Goal: Transaction & Acquisition: Purchase product/service

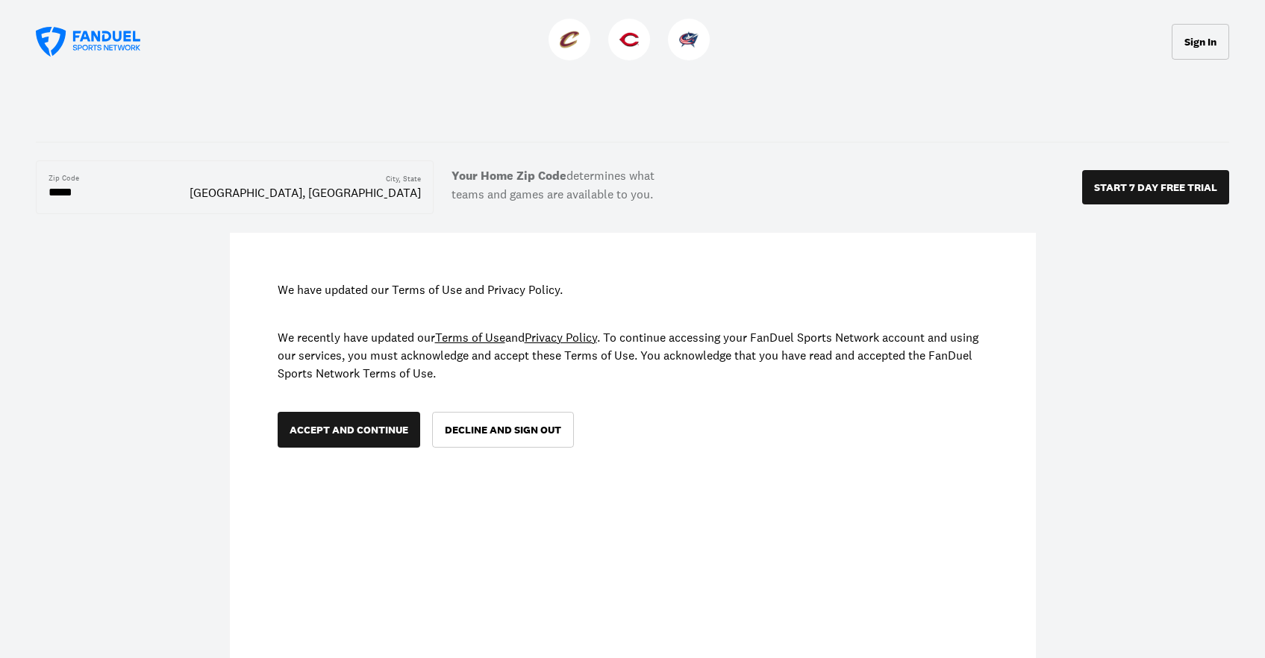
scroll to position [126, 0]
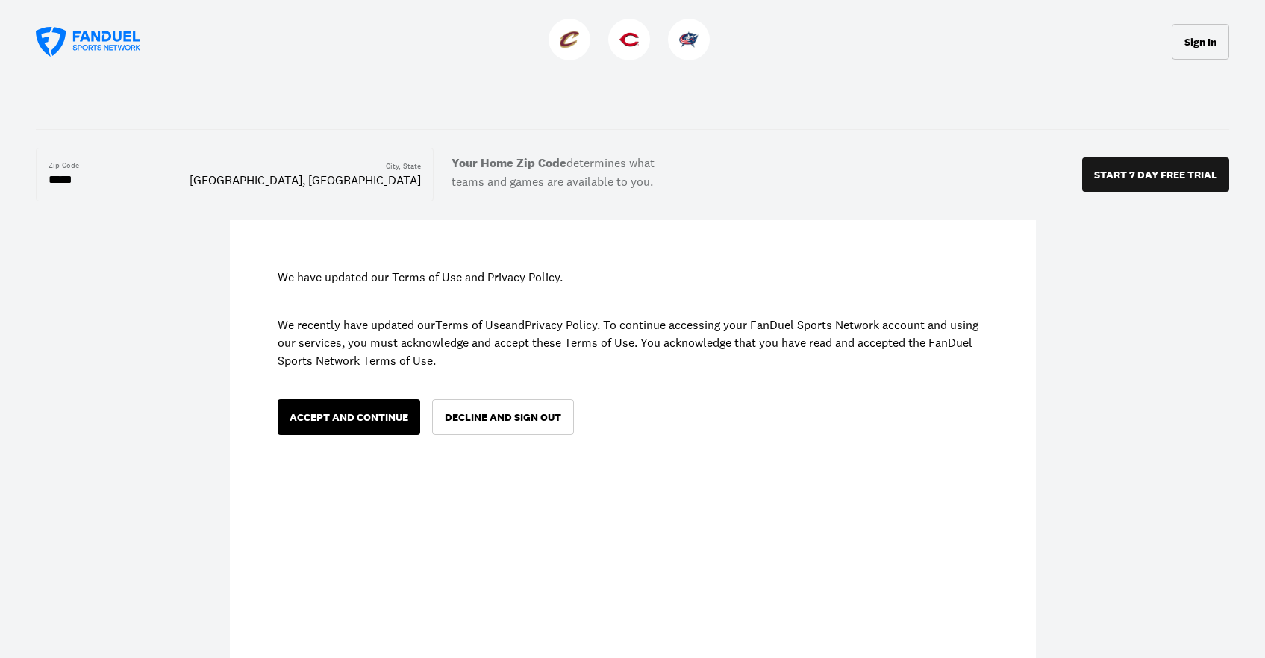
click at [355, 416] on div "ACCEPT AND CONTINUE" at bounding box center [349, 417] width 119 height 10
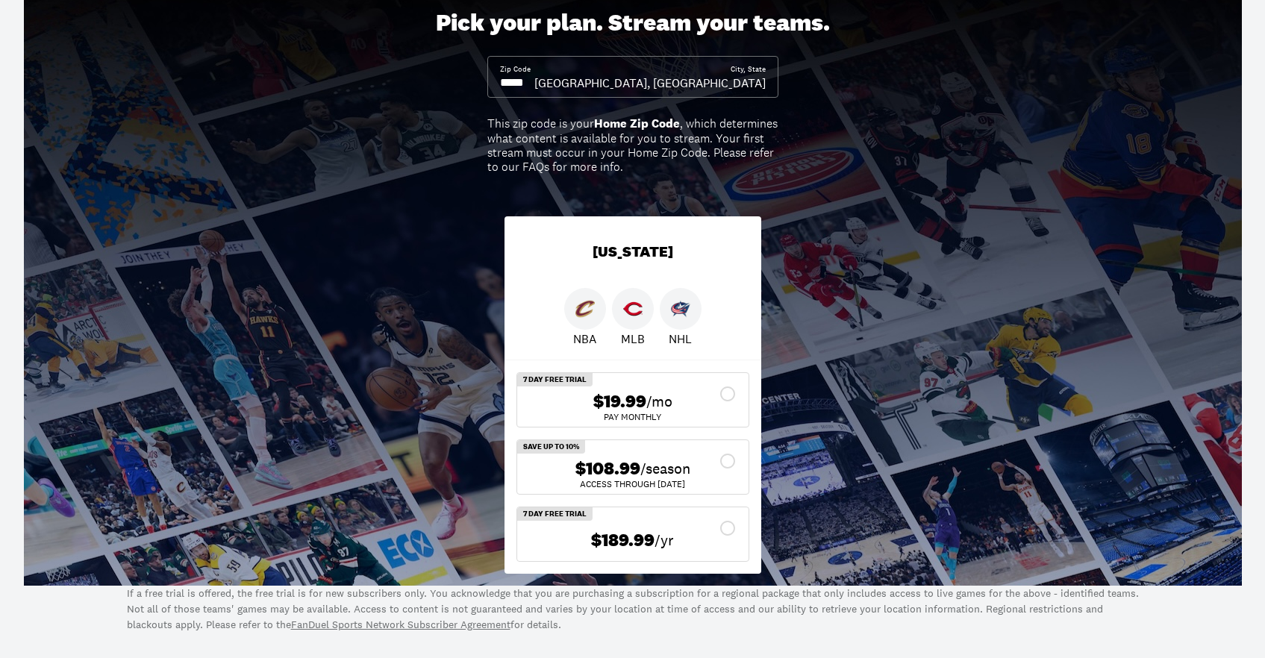
scroll to position [97, 0]
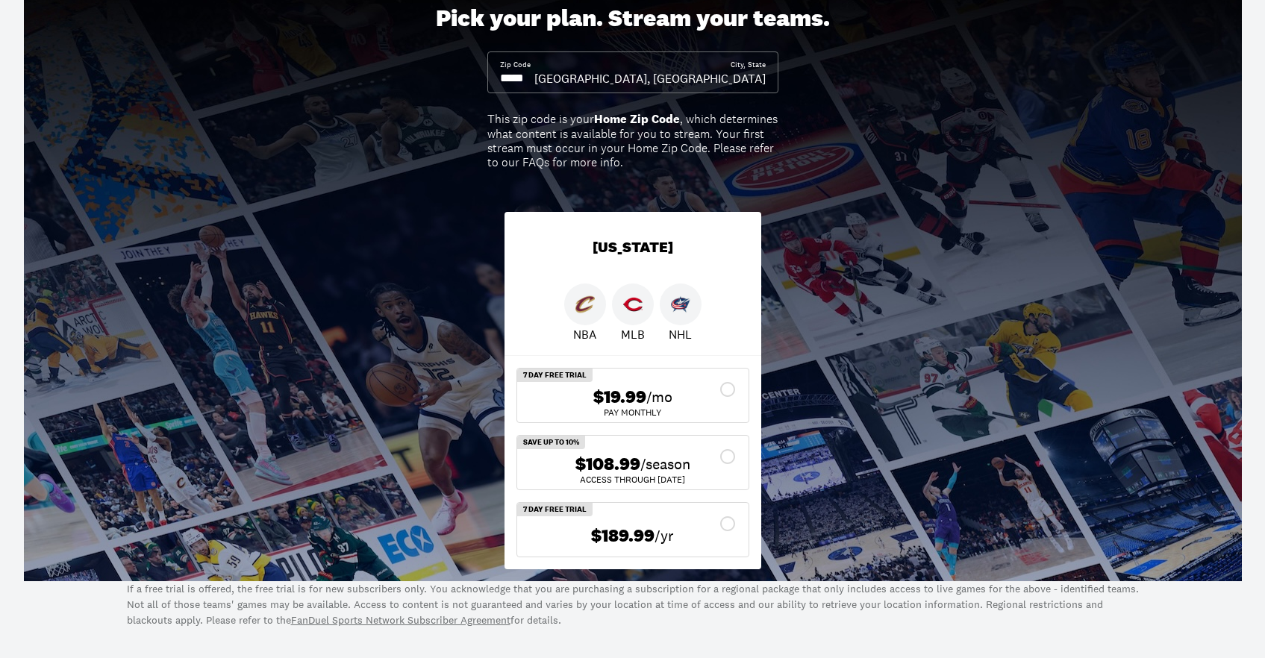
click at [726, 455] on div "$108.99 /season" at bounding box center [633, 465] width 208 height 22
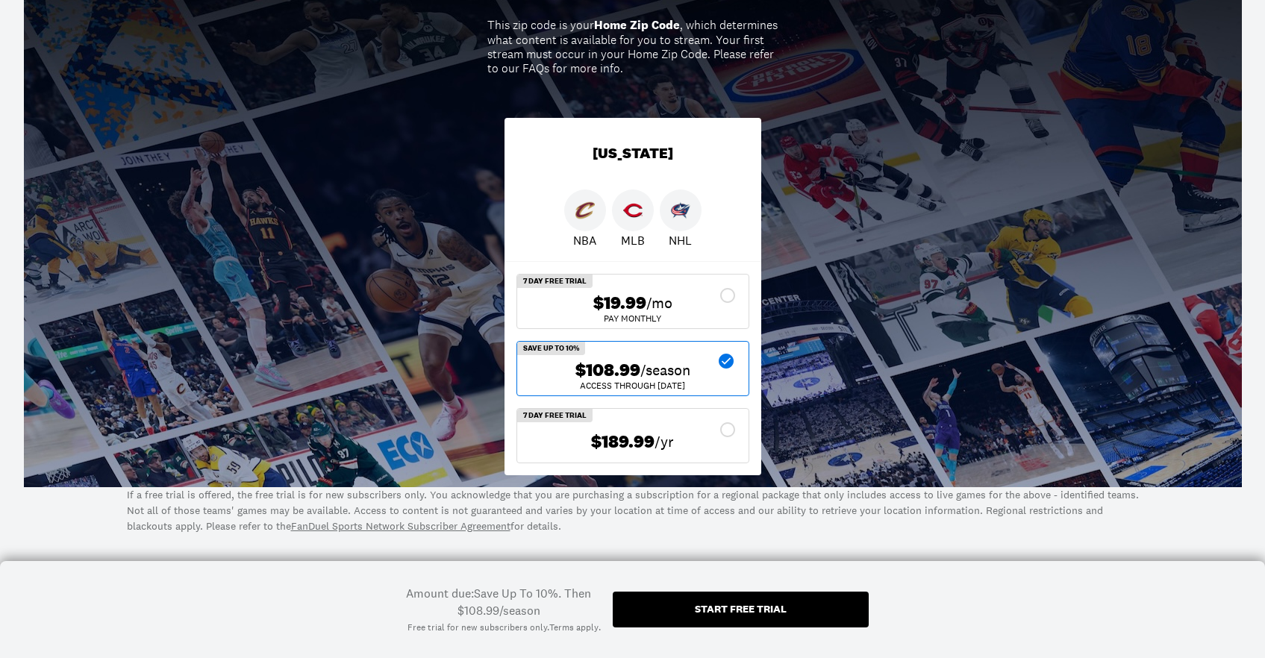
scroll to position [199, 0]
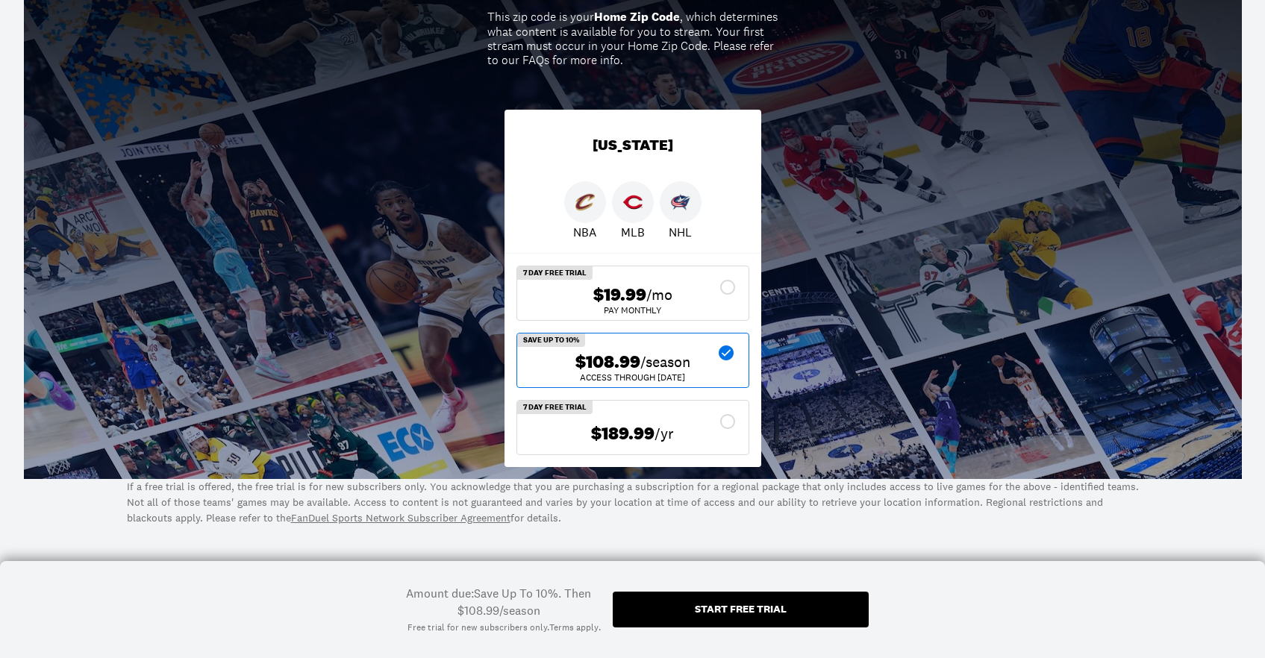
click at [722, 608] on div "Start free trial" at bounding box center [741, 609] width 92 height 10
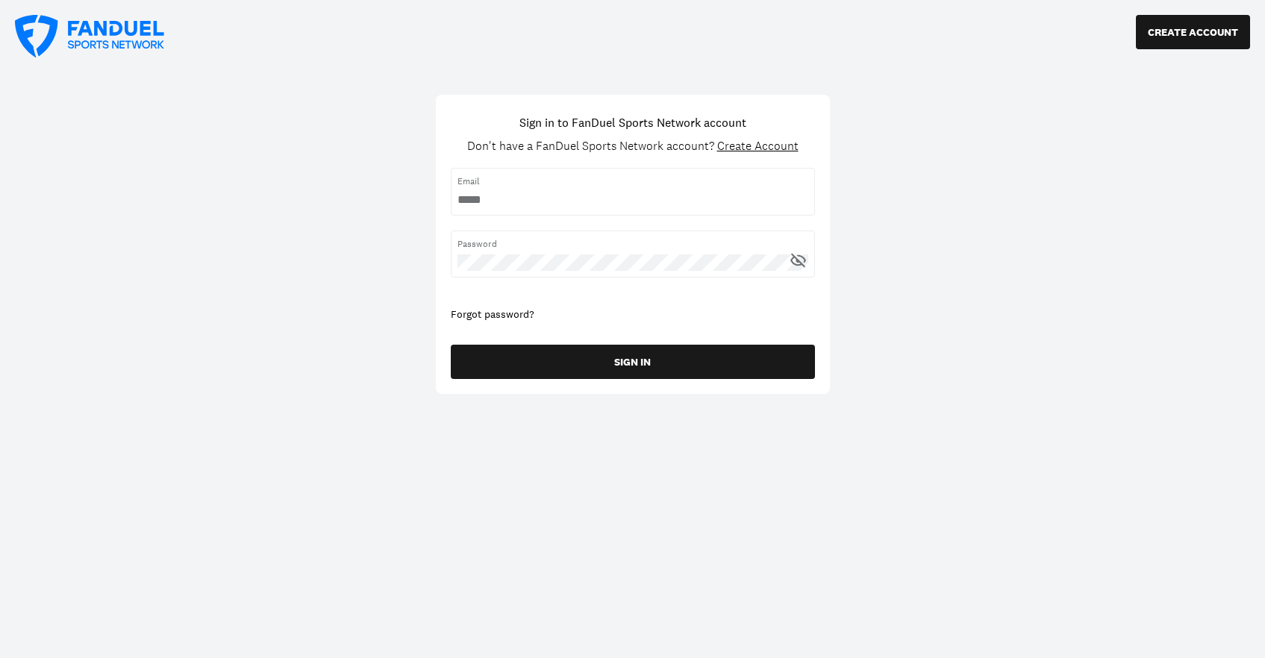
type input "**********"
click at [797, 258] on icon at bounding box center [798, 260] width 19 height 19
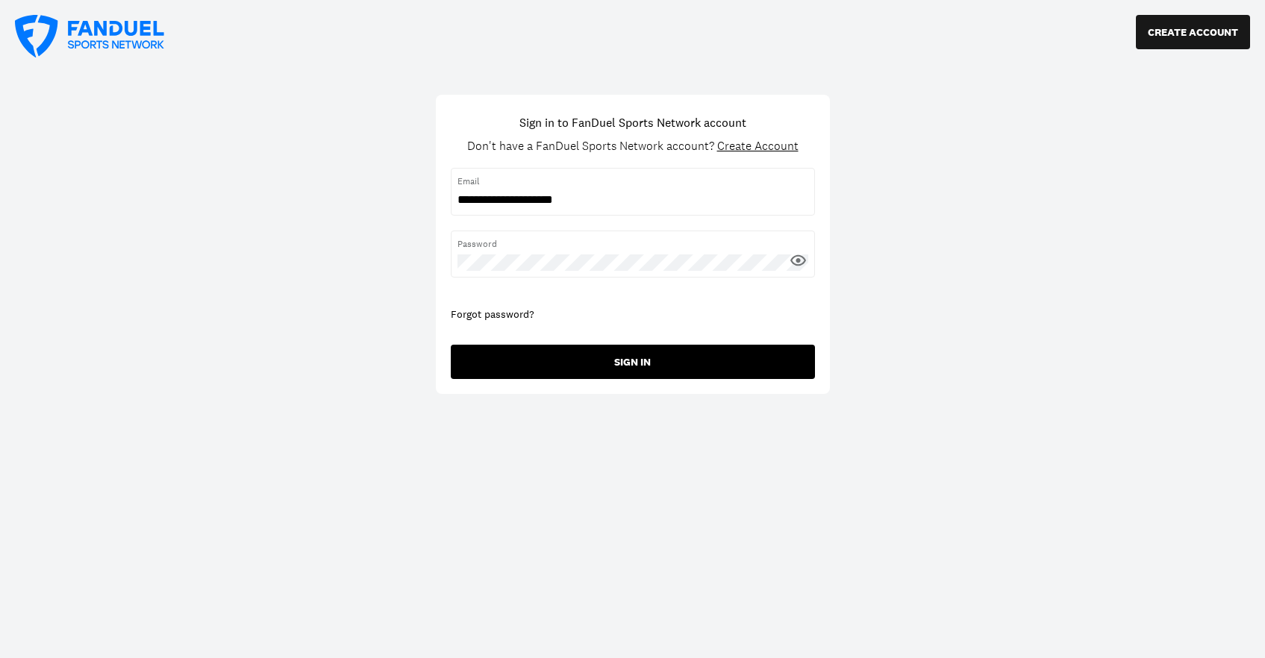
click at [627, 361] on button "SIGN IN" at bounding box center [633, 362] width 364 height 34
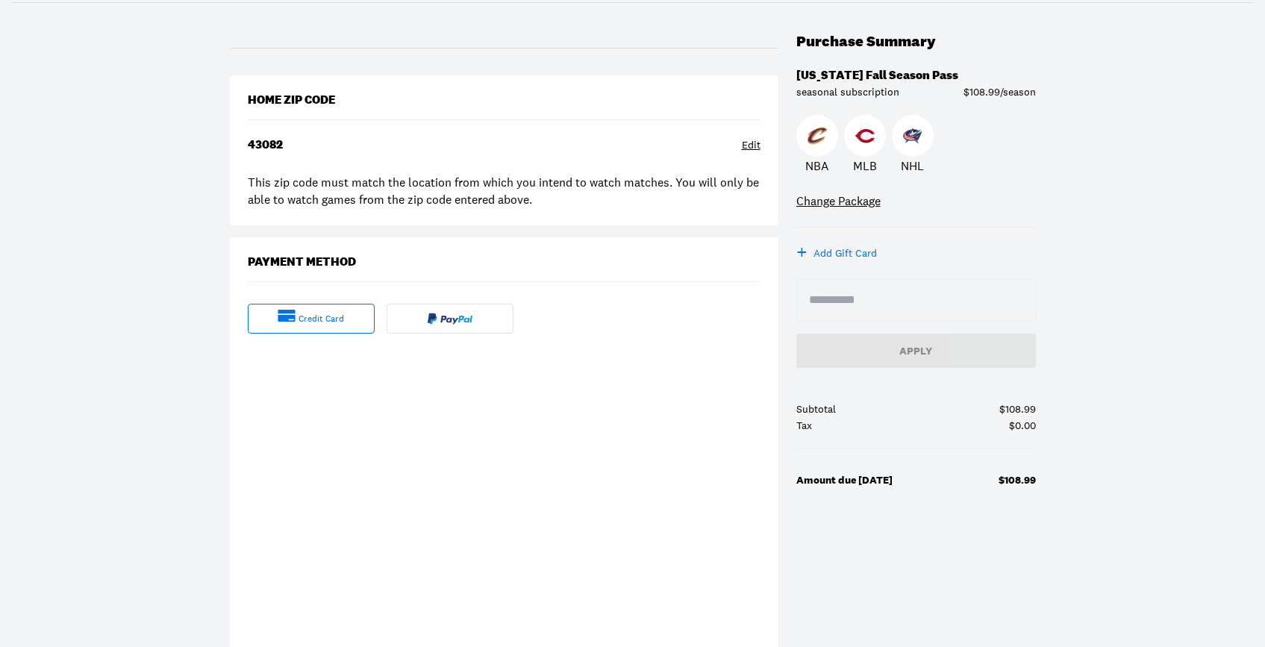
scroll to position [154, 0]
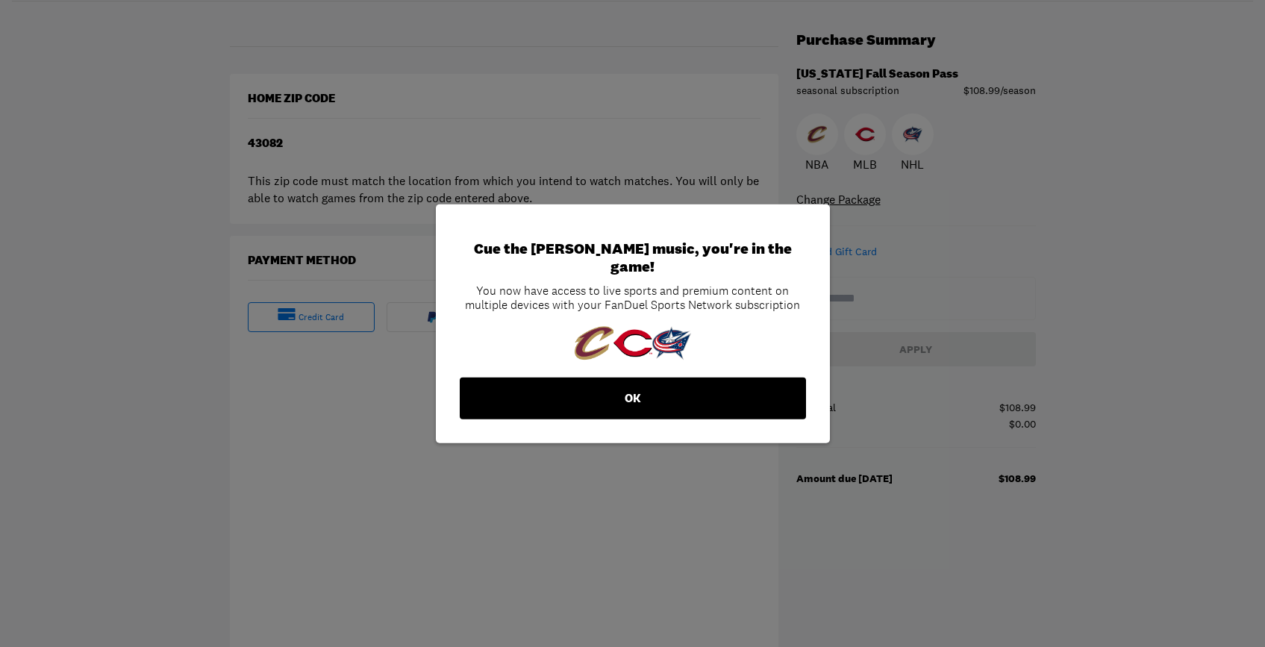
click at [635, 386] on button "OK" at bounding box center [633, 399] width 346 height 42
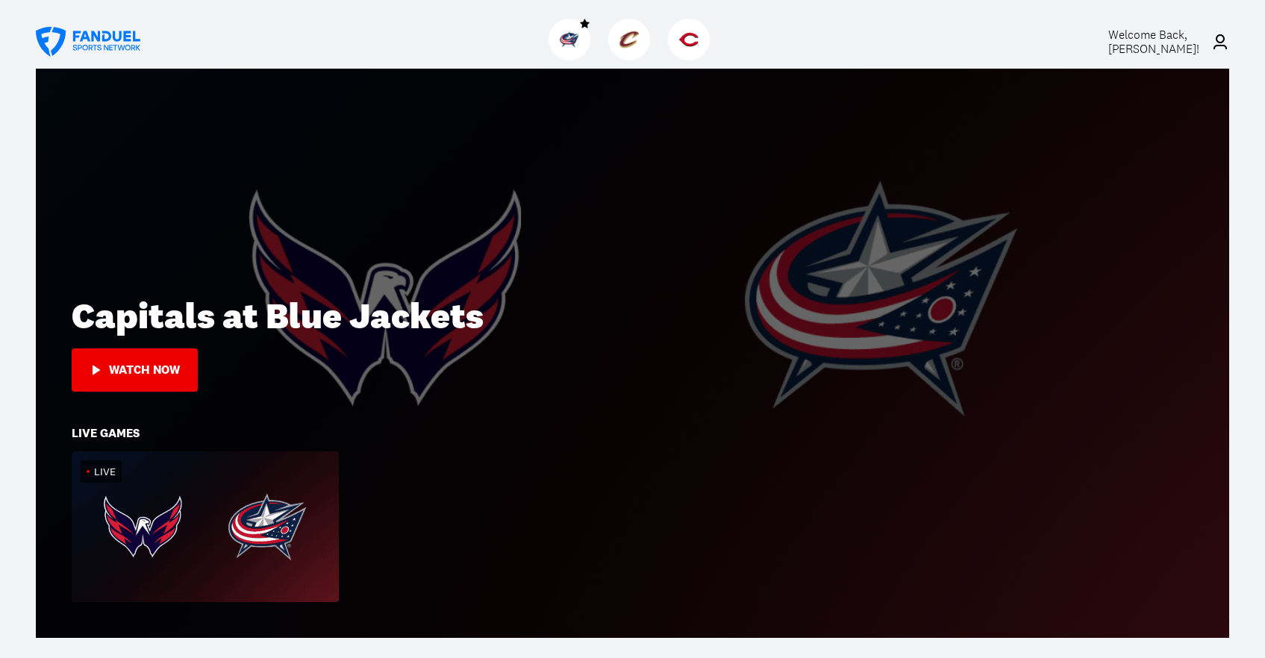
scroll to position [111, 0]
